Goal: Find specific page/section: Find specific page/section

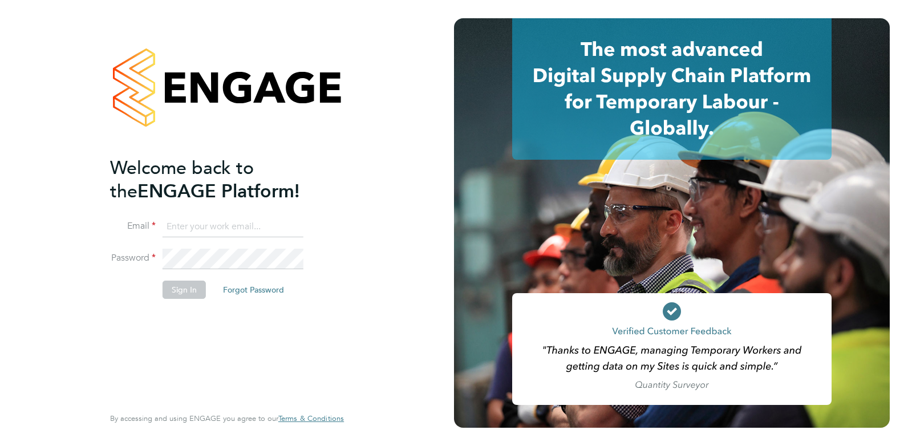
click at [168, 224] on input at bounding box center [233, 227] width 141 height 21
type input "shabnam.shaheen@ncclondon.ac.uk"
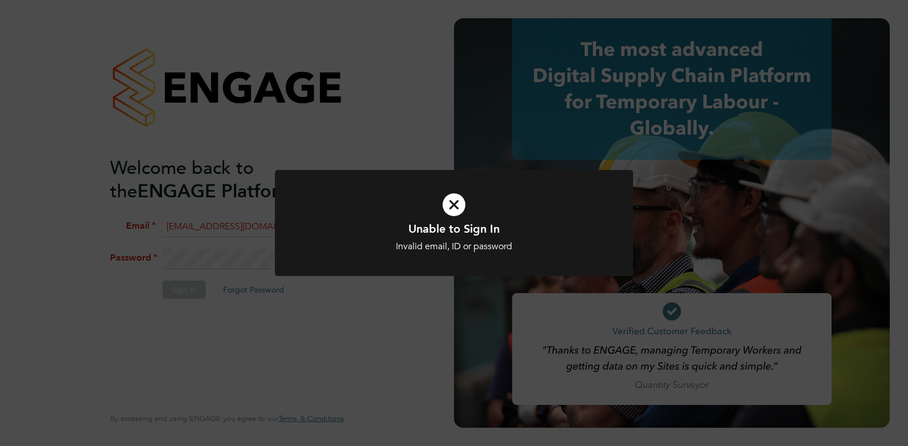
click at [458, 206] on icon at bounding box center [454, 204] width 297 height 44
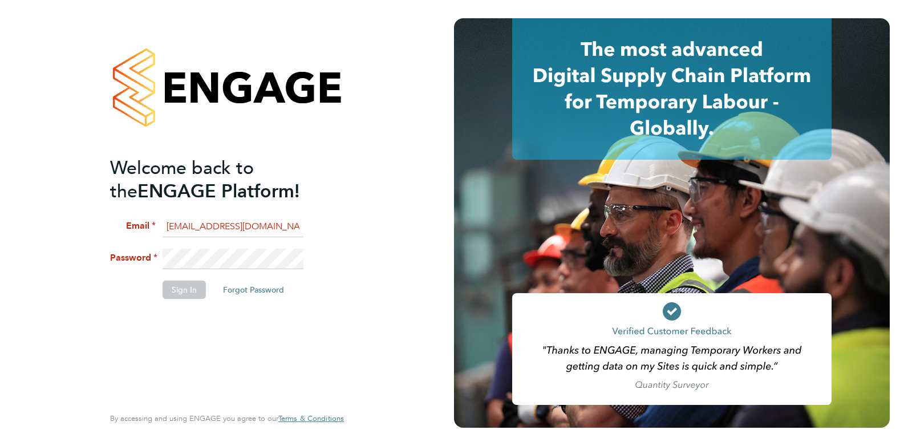
click at [91, 228] on div "Welcome back to the ENGAGE Platform! Email shabnam.shaheen@ncclondon.ac.uk Pass…" at bounding box center [226, 223] width 279 height 446
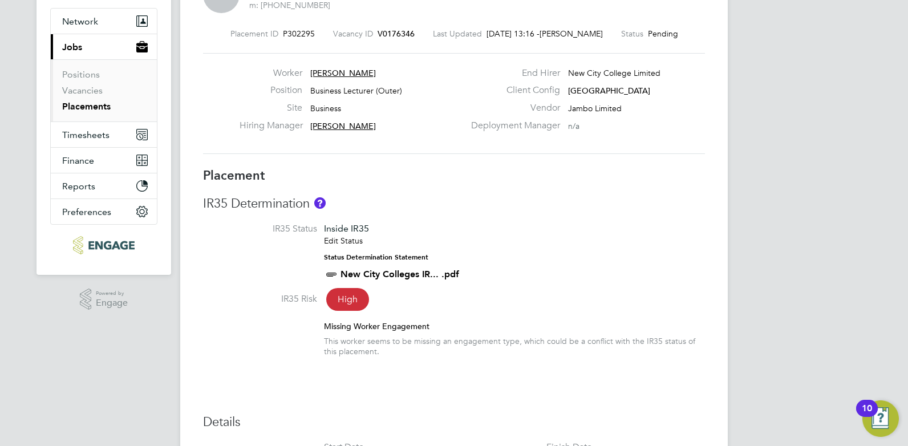
scroll to position [171, 0]
